Goal: Task Accomplishment & Management: Use online tool/utility

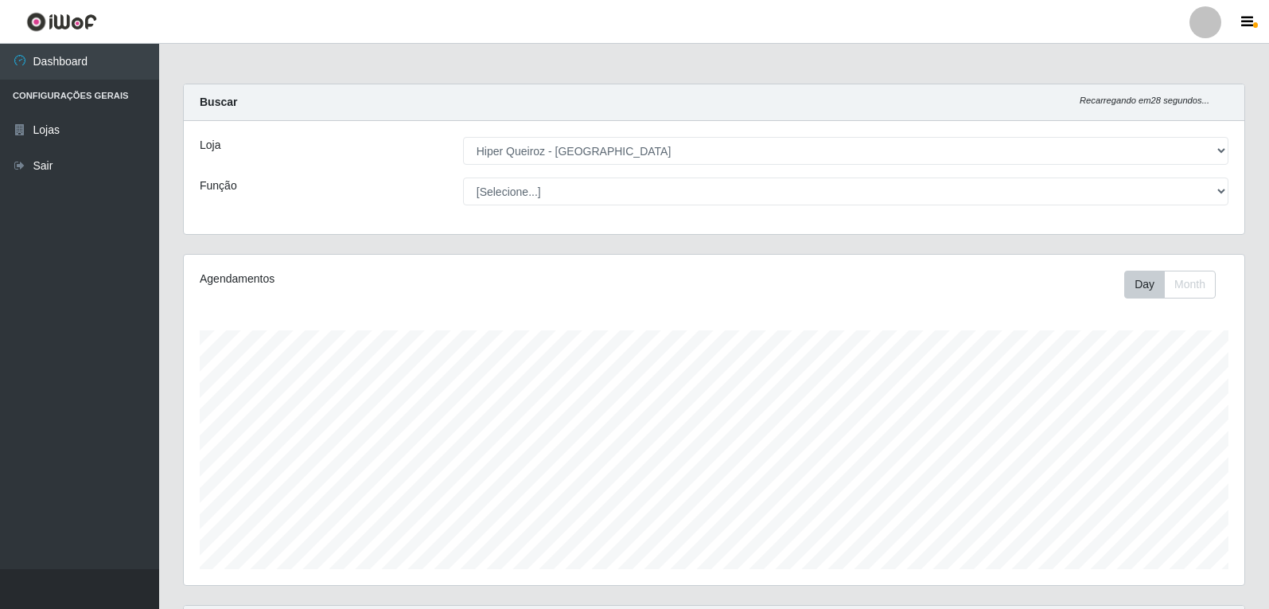
select select "513"
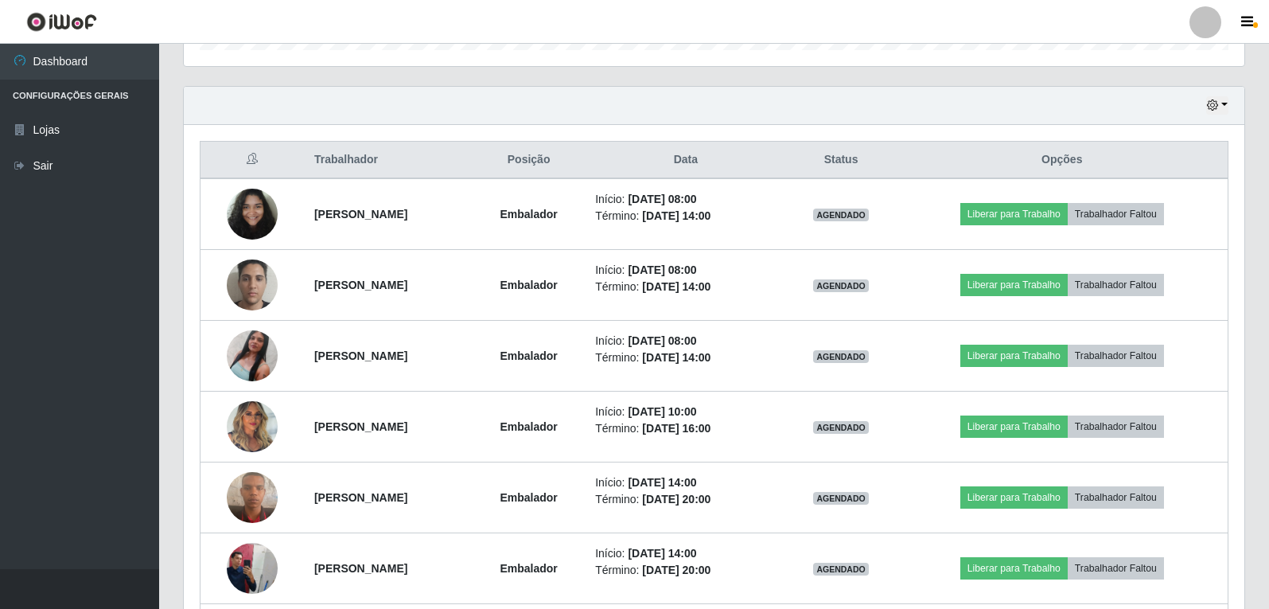
scroll to position [330, 1061]
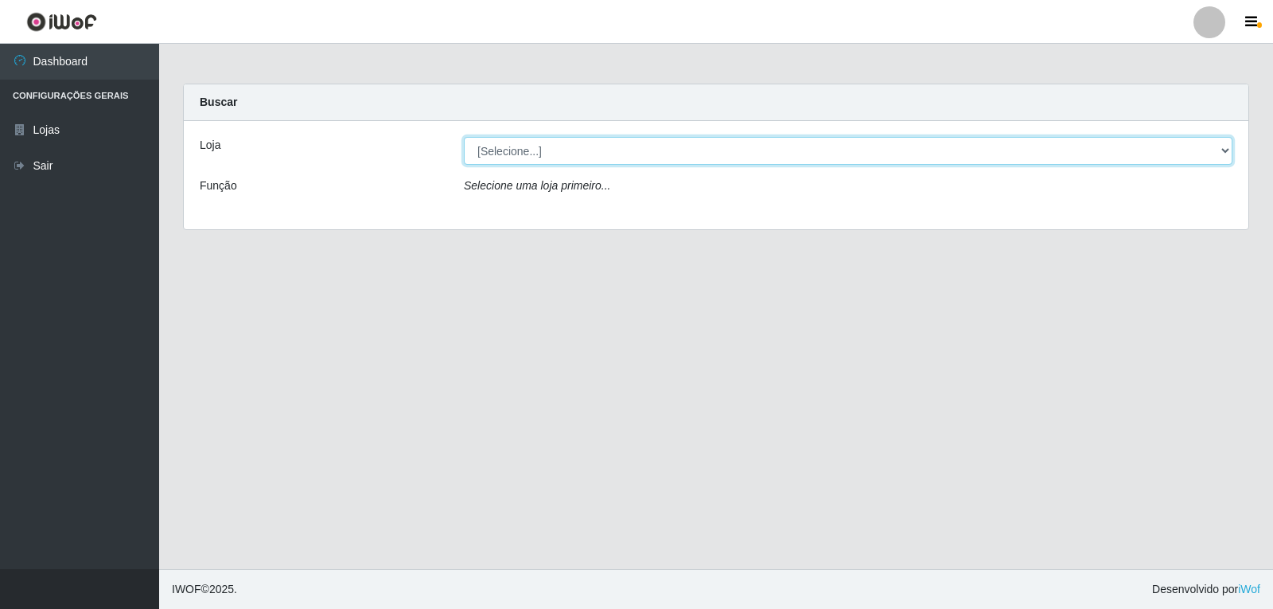
click at [1225, 147] on select "[Selecione...] Hiper Queiroz - [GEOGRAPHIC_DATA]" at bounding box center [848, 151] width 769 height 28
select select "513"
click at [464, 137] on select "[Selecione...] Hiper Queiroz - [GEOGRAPHIC_DATA]" at bounding box center [848, 151] width 769 height 28
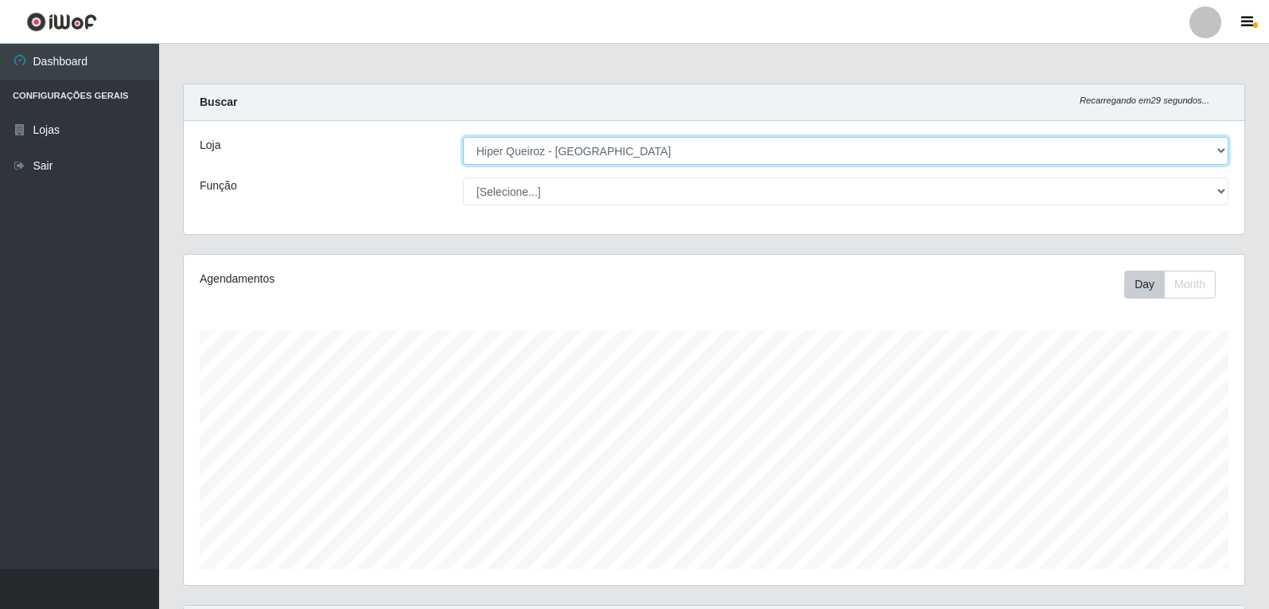
scroll to position [330, 1061]
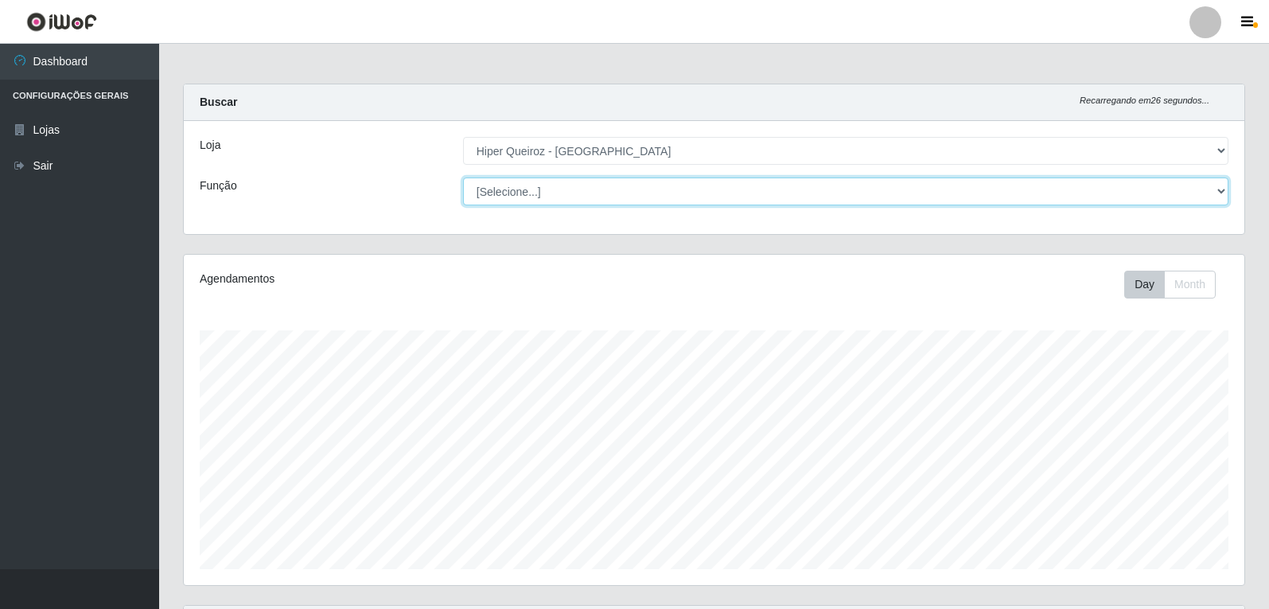
click at [1227, 191] on select "[Selecione...] Embalador Embalador + Embalador ++ Operador de Caixa Operador de…" at bounding box center [845, 191] width 765 height 28
select select "1"
click at [463, 177] on select "[Selecione...] Embalador Embalador + Embalador ++ Operador de Caixa Operador de…" at bounding box center [845, 191] width 765 height 28
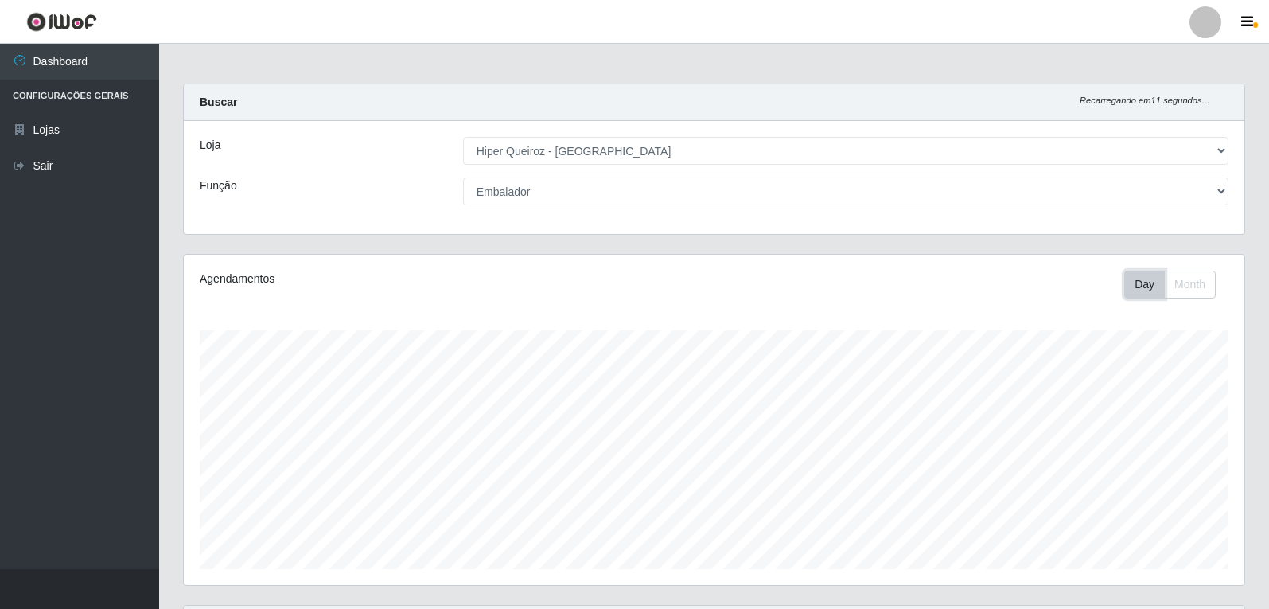
click at [1143, 286] on button "Day" at bounding box center [1144, 285] width 41 height 28
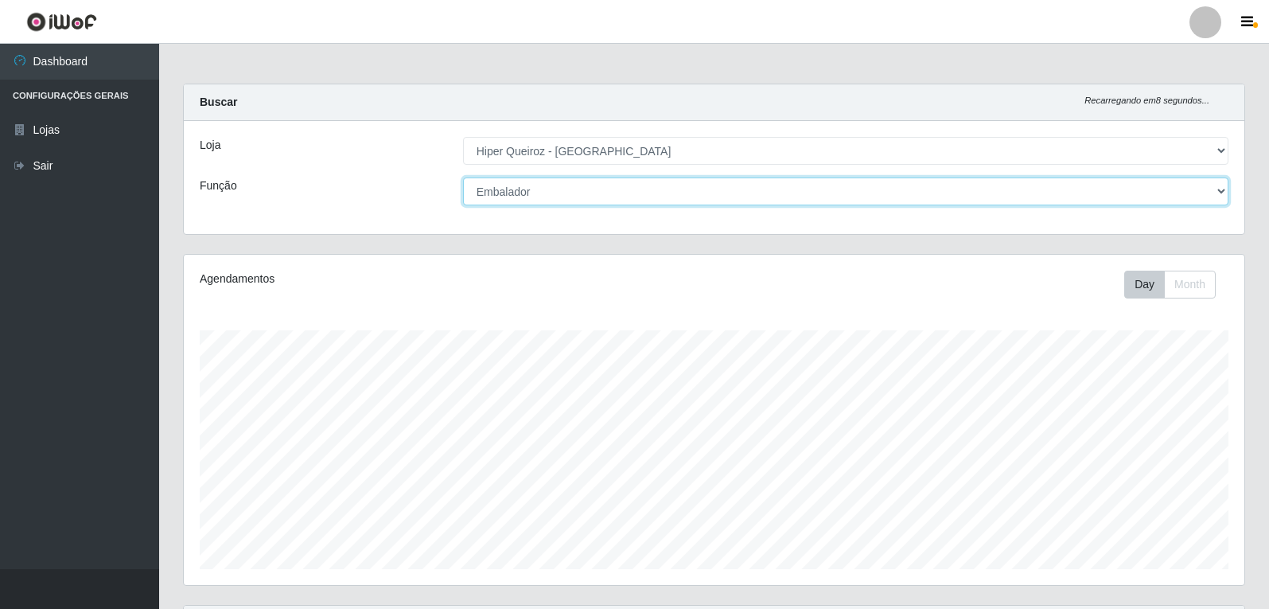
click at [1217, 190] on select "[Selecione...] Embalador Embalador + Embalador ++ Operador de Caixa Operador de…" at bounding box center [845, 191] width 765 height 28
click at [463, 177] on select "[Selecione...] Embalador Embalador + Embalador ++ Operador de Caixa Operador de…" at bounding box center [845, 191] width 765 height 28
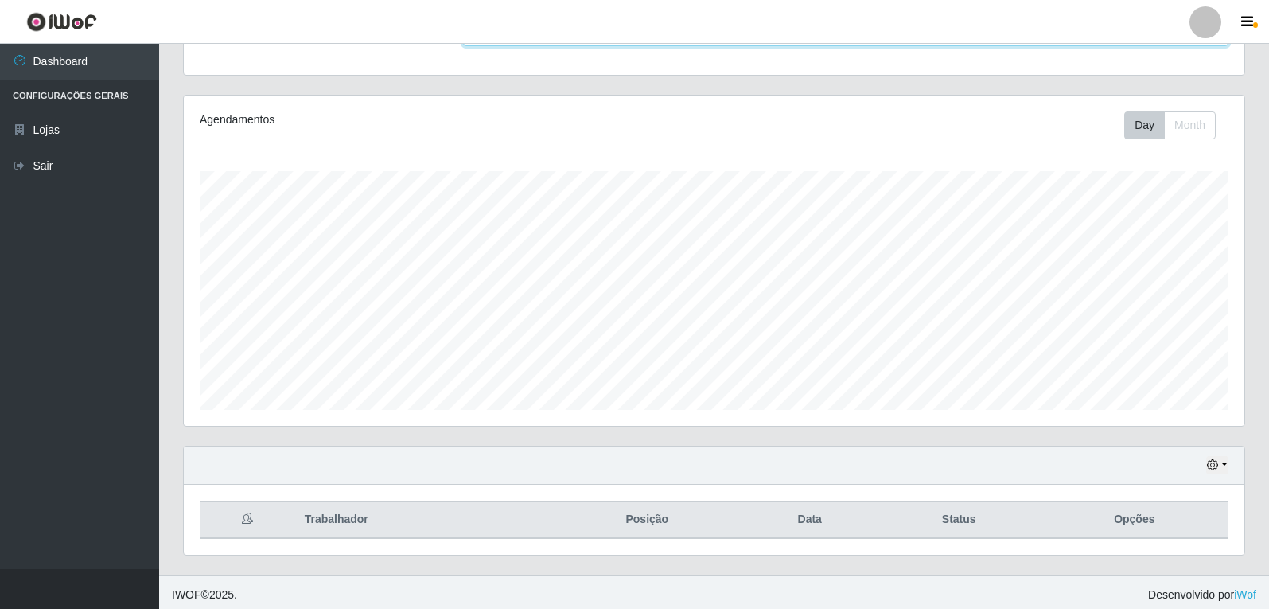
scroll to position [165, 0]
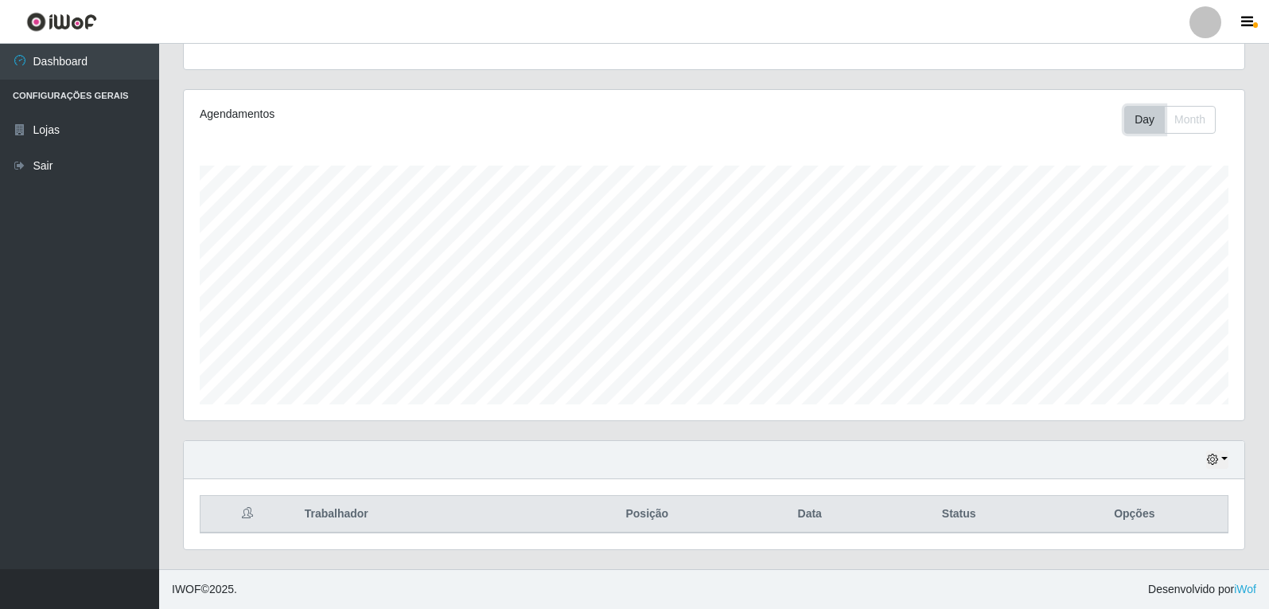
click at [1147, 123] on button "Day" at bounding box center [1144, 120] width 41 height 28
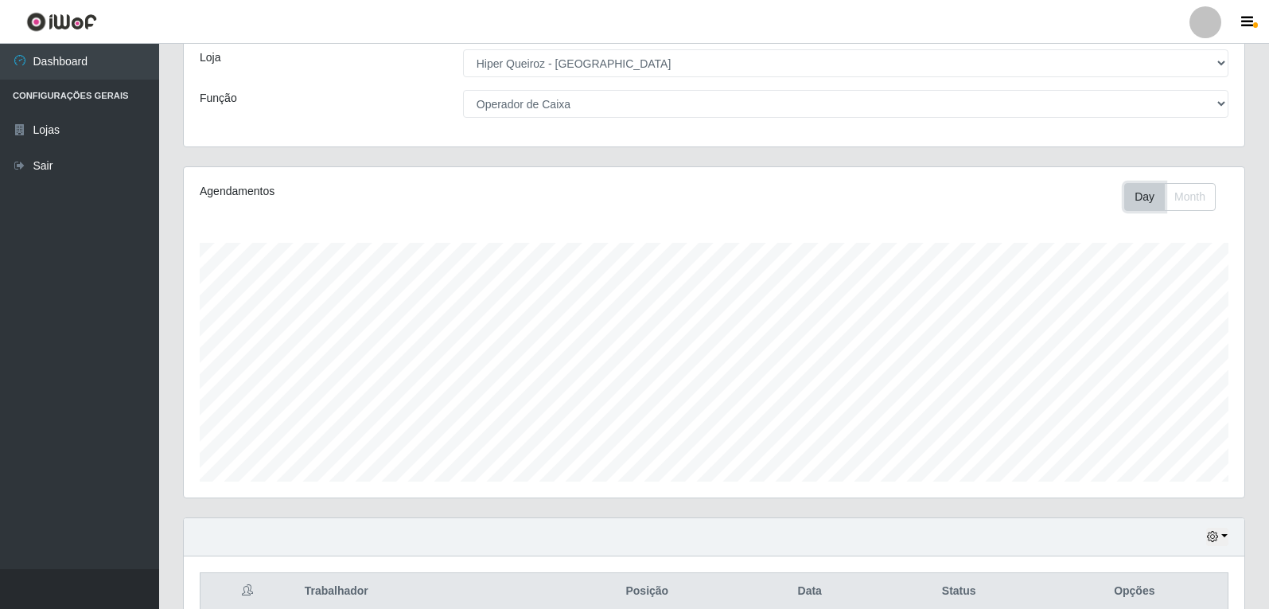
scroll to position [0, 0]
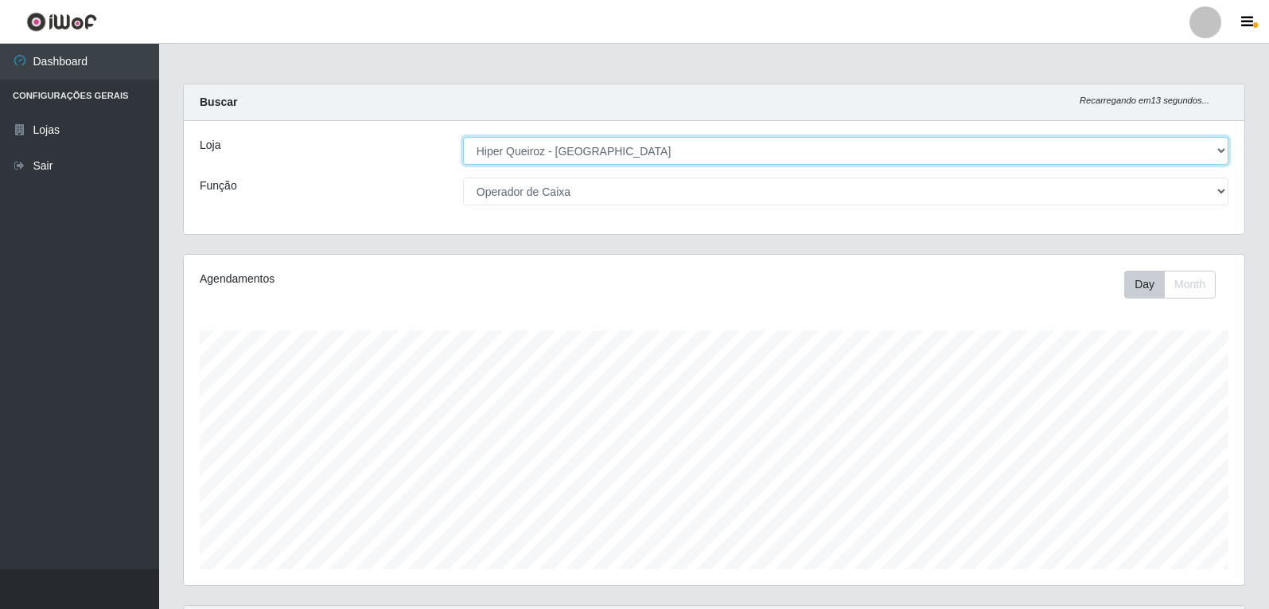
click at [1223, 154] on select "[Selecione...] Hiper Queiroz - [GEOGRAPHIC_DATA]" at bounding box center [845, 151] width 765 height 28
click at [1223, 145] on select "[Selecione...] Hiper Queiroz - [GEOGRAPHIC_DATA]" at bounding box center [845, 151] width 765 height 28
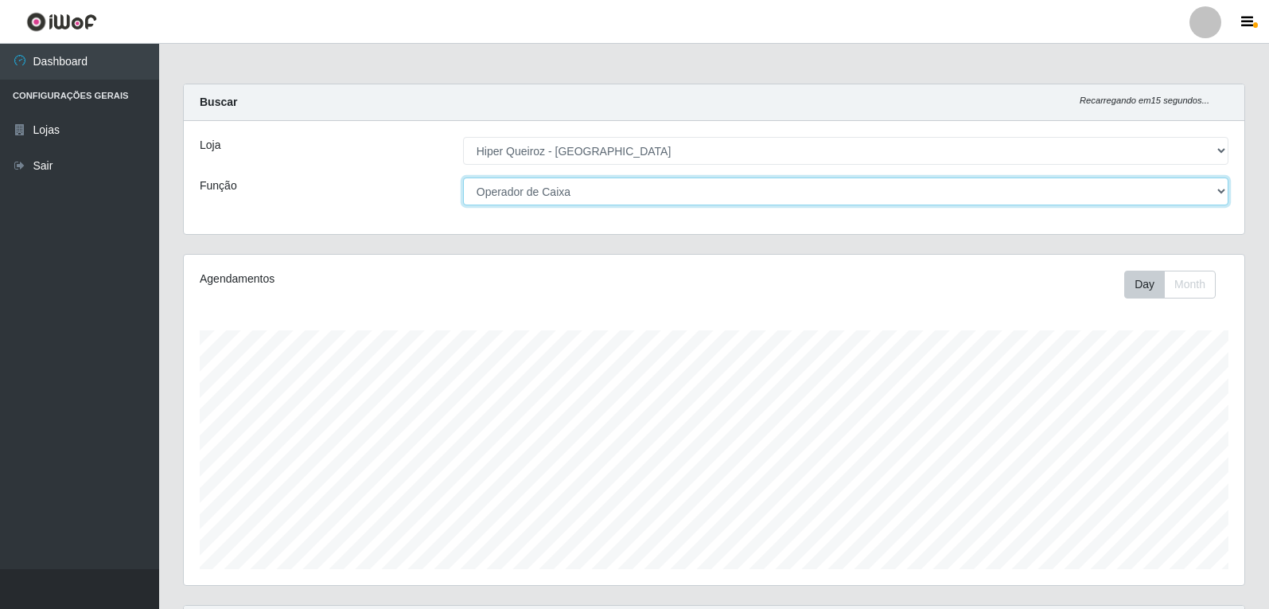
click at [1221, 197] on select "[Selecione...] Embalador Embalador + Embalador ++ Operador de Caixa Operador de…" at bounding box center [845, 191] width 765 height 28
select select "1"
click at [463, 177] on select "[Selecione...] Embalador Embalador + Embalador ++ Operador de Caixa Operador de…" at bounding box center [845, 191] width 765 height 28
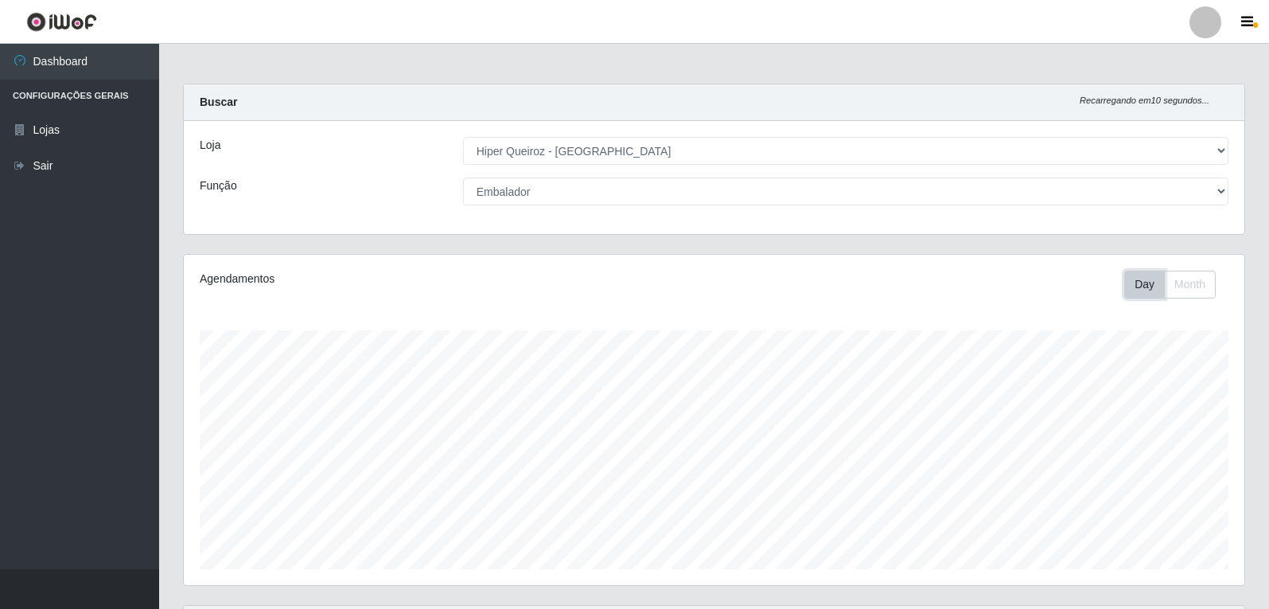
click at [1135, 287] on button "Day" at bounding box center [1144, 285] width 41 height 28
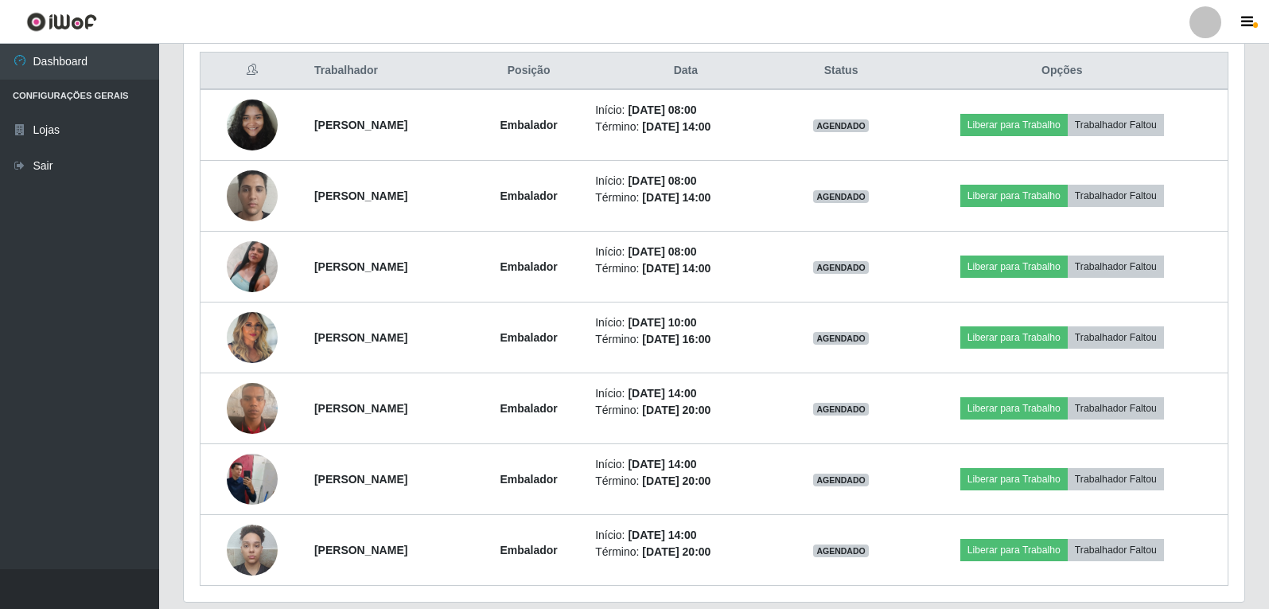
scroll to position [637, 0]
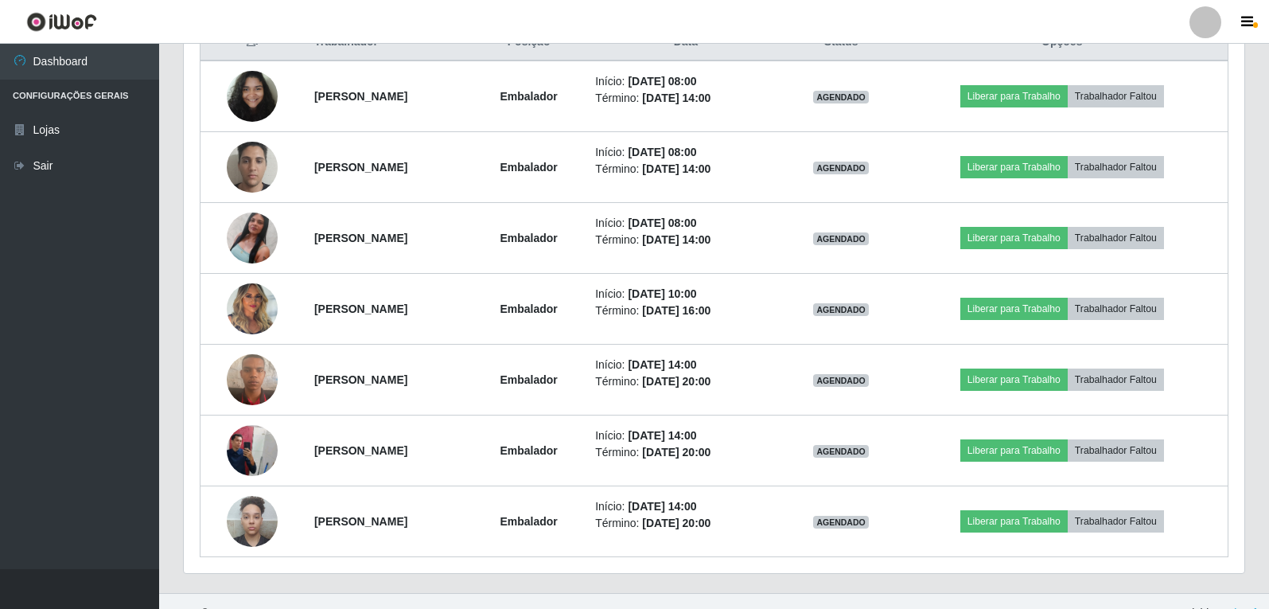
click at [126, 252] on ul "Dashboard Configurações Gerais Lojas Sair" at bounding box center [79, 306] width 159 height 525
click at [124, 245] on ul "Dashboard Configurações Gerais Lojas Sair" at bounding box center [79, 306] width 159 height 525
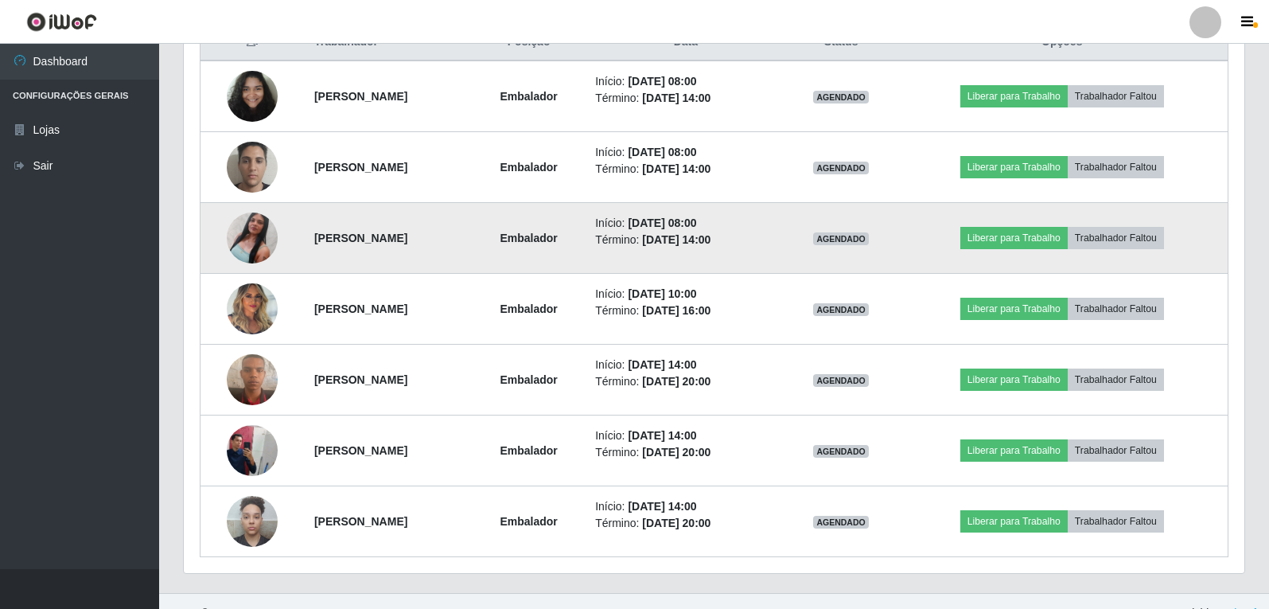
click at [785, 204] on td "Início: [DATE] 08:00 Término: [DATE] 14:00" at bounding box center [686, 238] width 200 height 71
